Goal: Transaction & Acquisition: Purchase product/service

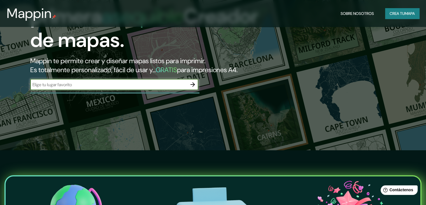
scroll to position [56, 0]
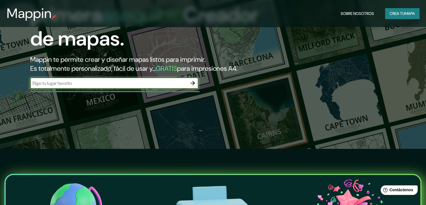
click at [158, 86] on input "text" at bounding box center [108, 83] width 157 height 6
type input "[GEOGRAPHIC_DATA][PERSON_NAME]"
click at [195, 86] on icon "button" at bounding box center [192, 83] width 7 height 7
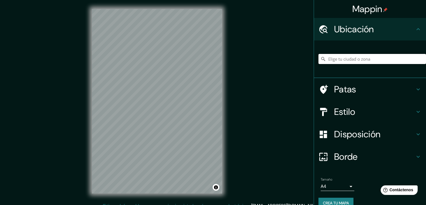
click at [361, 54] on input "Elige tu ciudad o zona" at bounding box center [373, 59] width 108 height 10
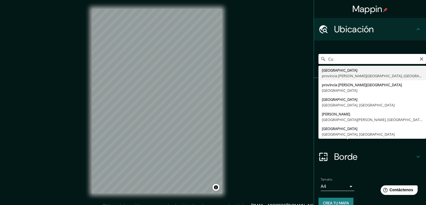
type input "C"
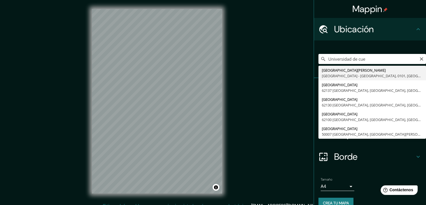
type input "[GEOGRAPHIC_DATA][PERSON_NAME], [GEOGRAPHIC_DATA], 0101, [GEOGRAPHIC_DATA]"
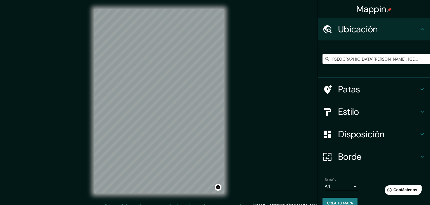
click at [342, 186] on body "Mappin Ubicación [GEOGRAPHIC_DATA][PERSON_NAME], [STREET_ADDRESS] Patas Estilo …" at bounding box center [215, 102] width 430 height 205
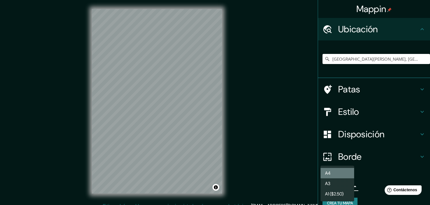
click at [336, 169] on li "A4" at bounding box center [338, 173] width 34 height 10
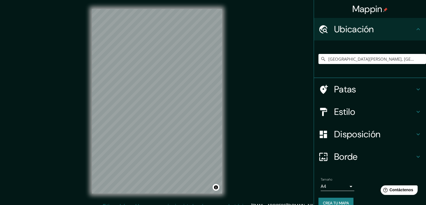
click at [417, 89] on icon at bounding box center [418, 89] width 3 height 2
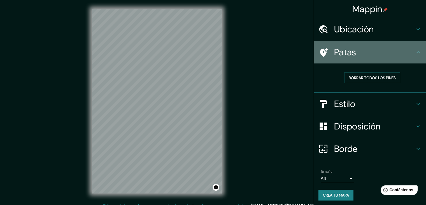
click at [415, 49] on icon at bounding box center [418, 52] width 7 height 7
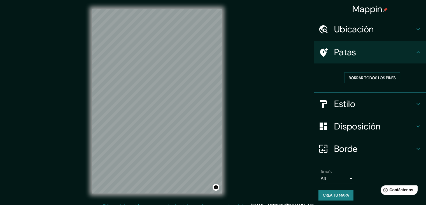
click at [412, 99] on div "Estilo" at bounding box center [370, 103] width 112 height 22
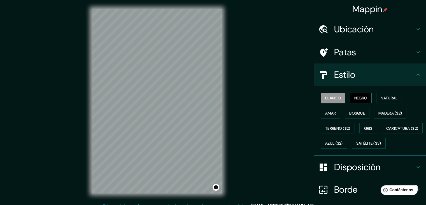
click at [367, 94] on button "Negro" at bounding box center [361, 97] width 22 height 11
click at [384, 97] on font "Natural" at bounding box center [389, 97] width 17 height 5
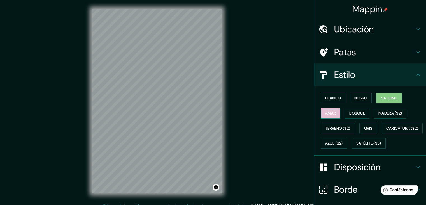
click at [329, 112] on font "Amar" at bounding box center [330, 112] width 11 height 5
click at [349, 110] on font "Bosque" at bounding box center [357, 112] width 16 height 5
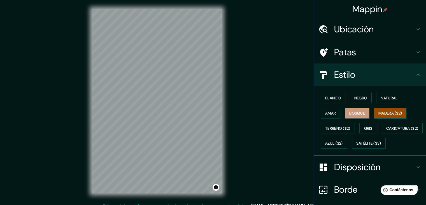
click at [380, 112] on font "Madera ($2)" at bounding box center [391, 112] width 24 height 5
click at [336, 128] on font "Terreno ($2)" at bounding box center [337, 128] width 25 height 5
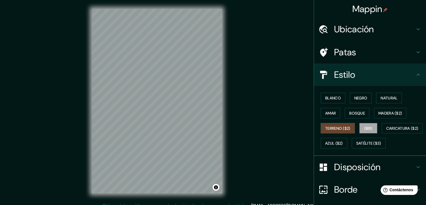
click at [367, 126] on font "Gris" at bounding box center [368, 128] width 8 height 5
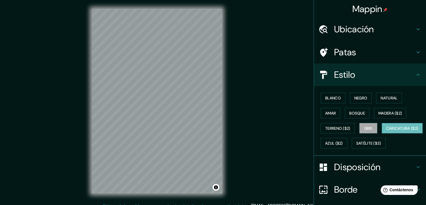
click at [386, 131] on font "Caricatura ($2)" at bounding box center [402, 128] width 32 height 5
click at [343, 141] on font "Azul ($2)" at bounding box center [334, 143] width 18 height 5
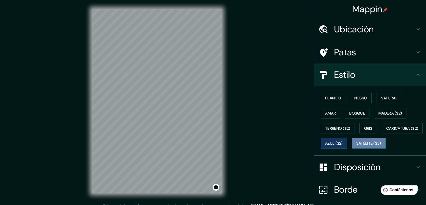
click at [356, 146] on font "Satélite ($3)" at bounding box center [368, 143] width 25 height 5
click at [225, 129] on div "© Mapbox © OpenStreetMap Improve this map © Maxar" at bounding box center [157, 101] width 148 height 202
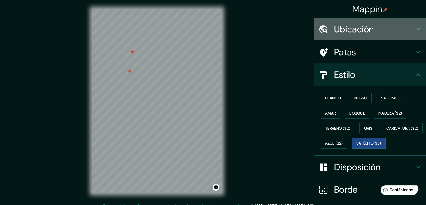
click at [393, 31] on h4 "Ubicación" at bounding box center [374, 29] width 81 height 11
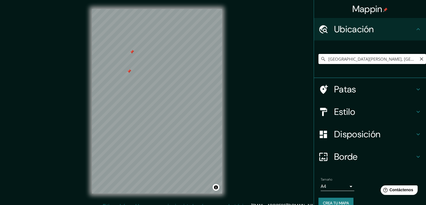
click at [403, 60] on input "[GEOGRAPHIC_DATA][PERSON_NAME], [GEOGRAPHIC_DATA], 0101, [GEOGRAPHIC_DATA]" at bounding box center [373, 59] width 108 height 10
click at [412, 60] on input "[GEOGRAPHIC_DATA][PERSON_NAME], [GEOGRAPHIC_DATA], 0101, [GEOGRAPHIC_DATA]" at bounding box center [373, 59] width 108 height 10
drag, startPoint x: 413, startPoint y: 57, endPoint x: 323, endPoint y: 76, distance: 91.1
click at [303, 77] on div "Mappin Ubicación [GEOGRAPHIC_DATA][PERSON_NAME], [STREET_ADDRESS] Patas Estilo …" at bounding box center [213, 105] width 426 height 211
click at [420, 61] on icon "Claro" at bounding box center [422, 59] width 4 height 4
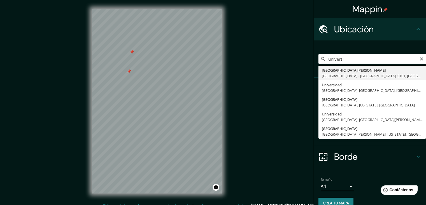
type input "[GEOGRAPHIC_DATA][PERSON_NAME], [GEOGRAPHIC_DATA], 0101, [GEOGRAPHIC_DATA]"
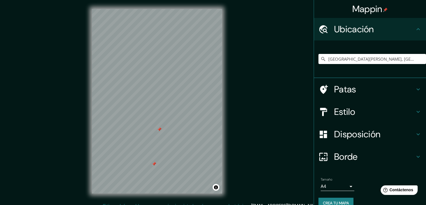
click at [415, 154] on icon at bounding box center [418, 156] width 7 height 7
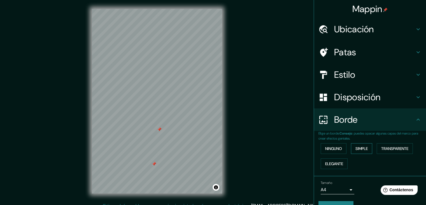
click at [360, 148] on font "Simple" at bounding box center [362, 148] width 12 height 5
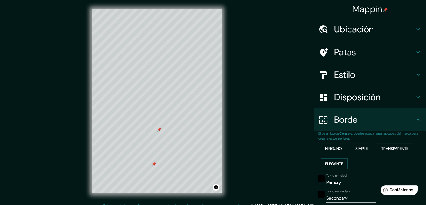
click at [381, 147] on font "Transparente" at bounding box center [394, 148] width 27 height 5
click at [337, 165] on font "Elegante" at bounding box center [334, 163] width 18 height 5
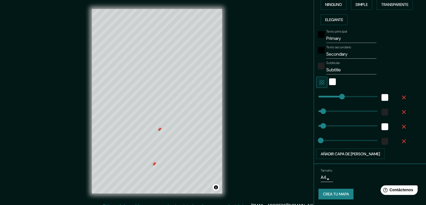
scroll to position [144, 0]
